Goal: Transaction & Acquisition: Purchase product/service

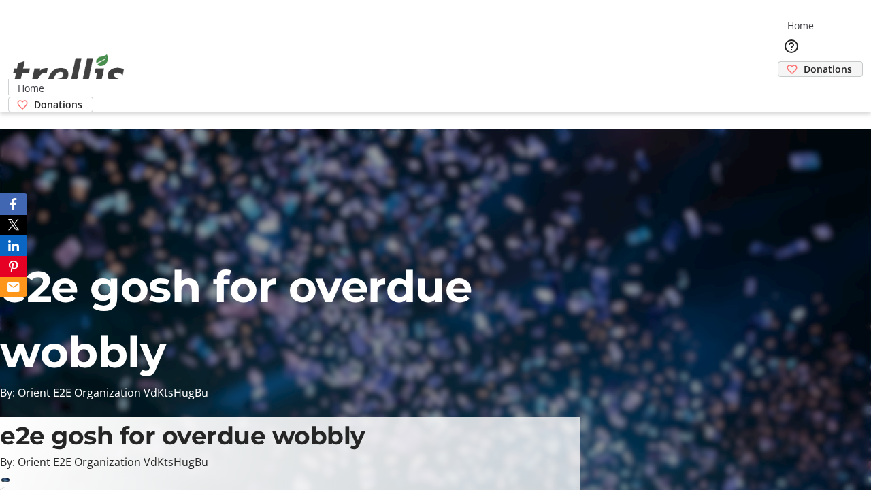
click at [804, 62] on span "Donations" at bounding box center [828, 69] width 48 height 14
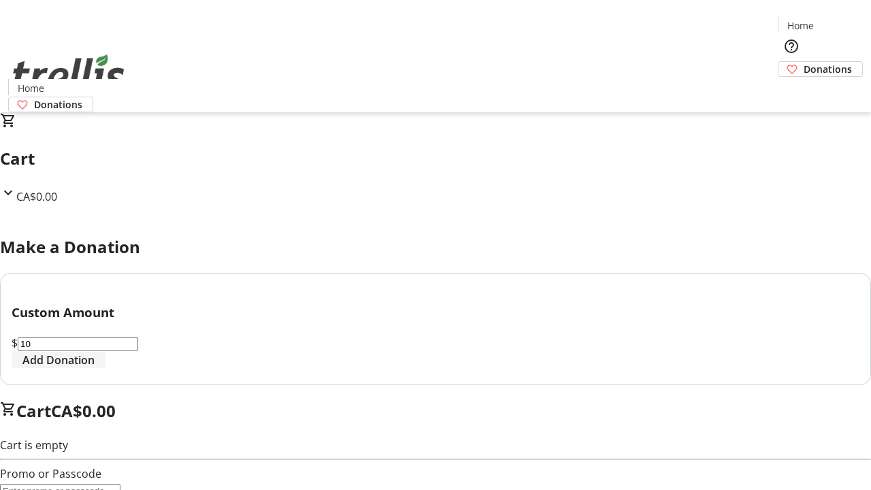
click at [95, 368] on span "Add Donation" at bounding box center [58, 360] width 72 height 16
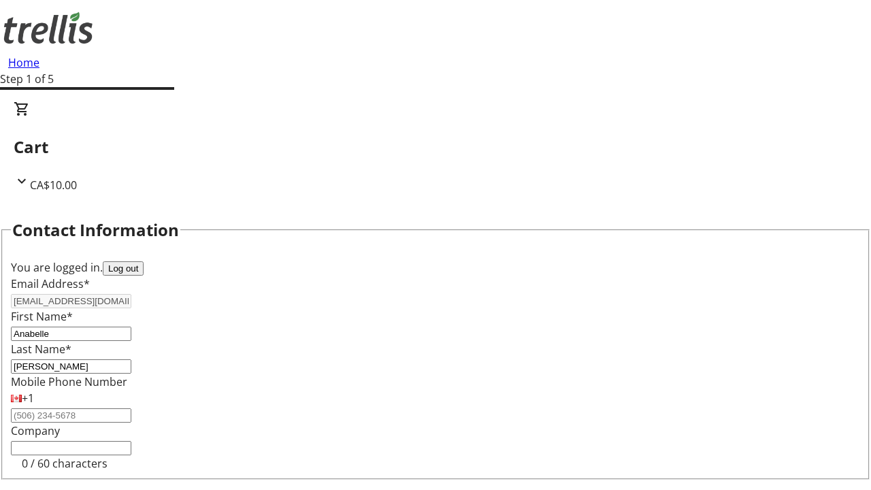
select select "CA"
type input "[STREET_ADDRESS][PERSON_NAME]"
type input "Kelowna"
select select "BC"
type input "Kelowna"
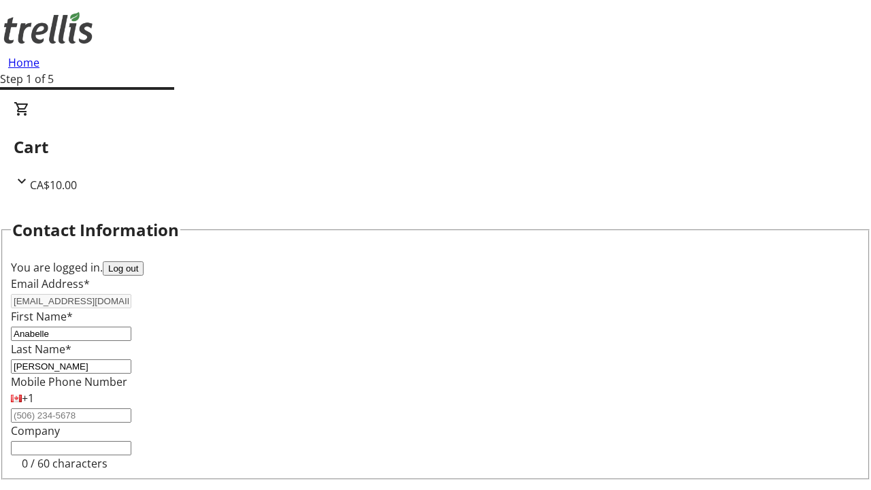
type input "V1Y 0C2"
